Goal: Task Accomplishment & Management: Manage account settings

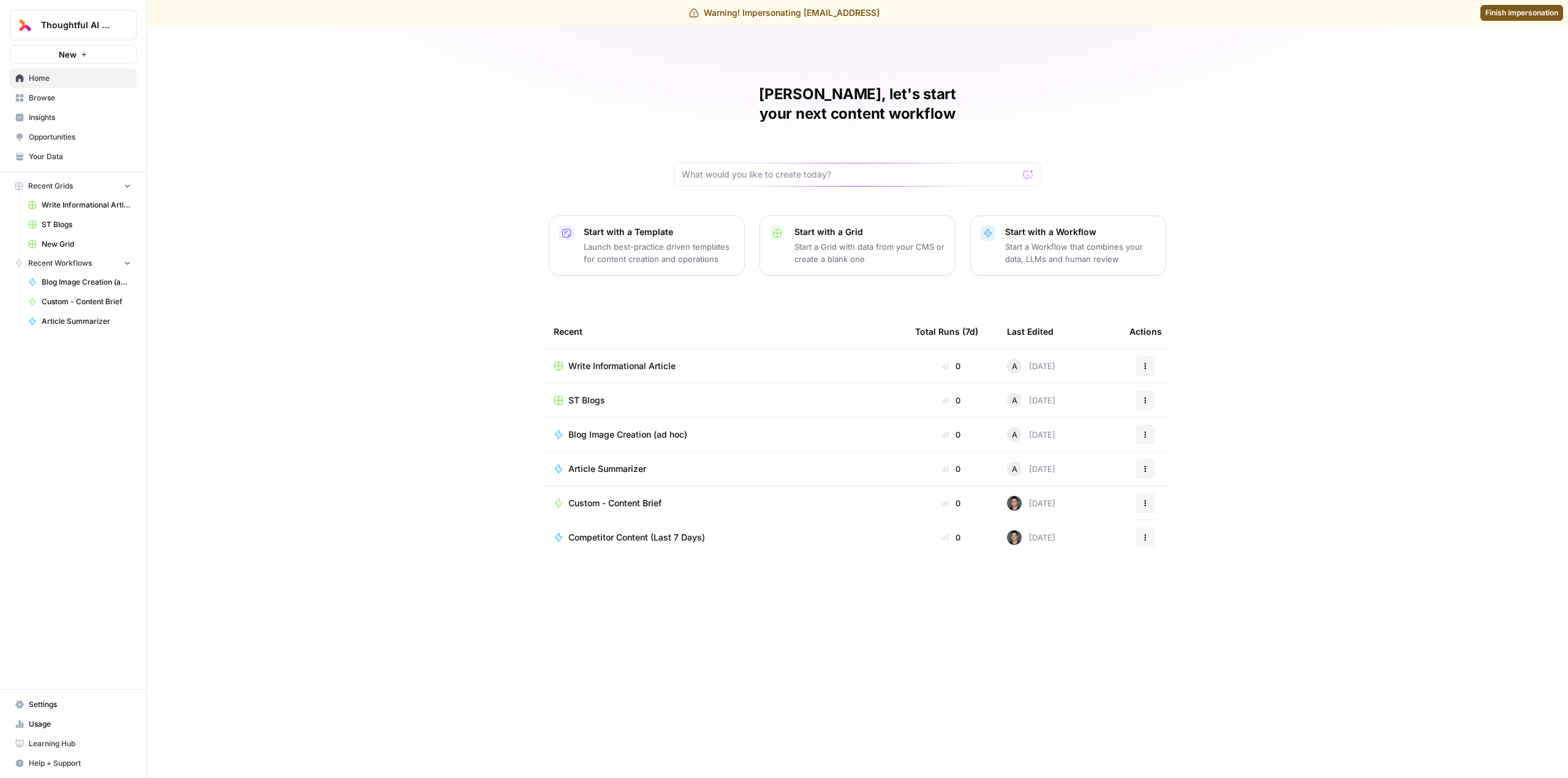
click at [71, 723] on span "Usage" at bounding box center [79, 723] width 102 height 11
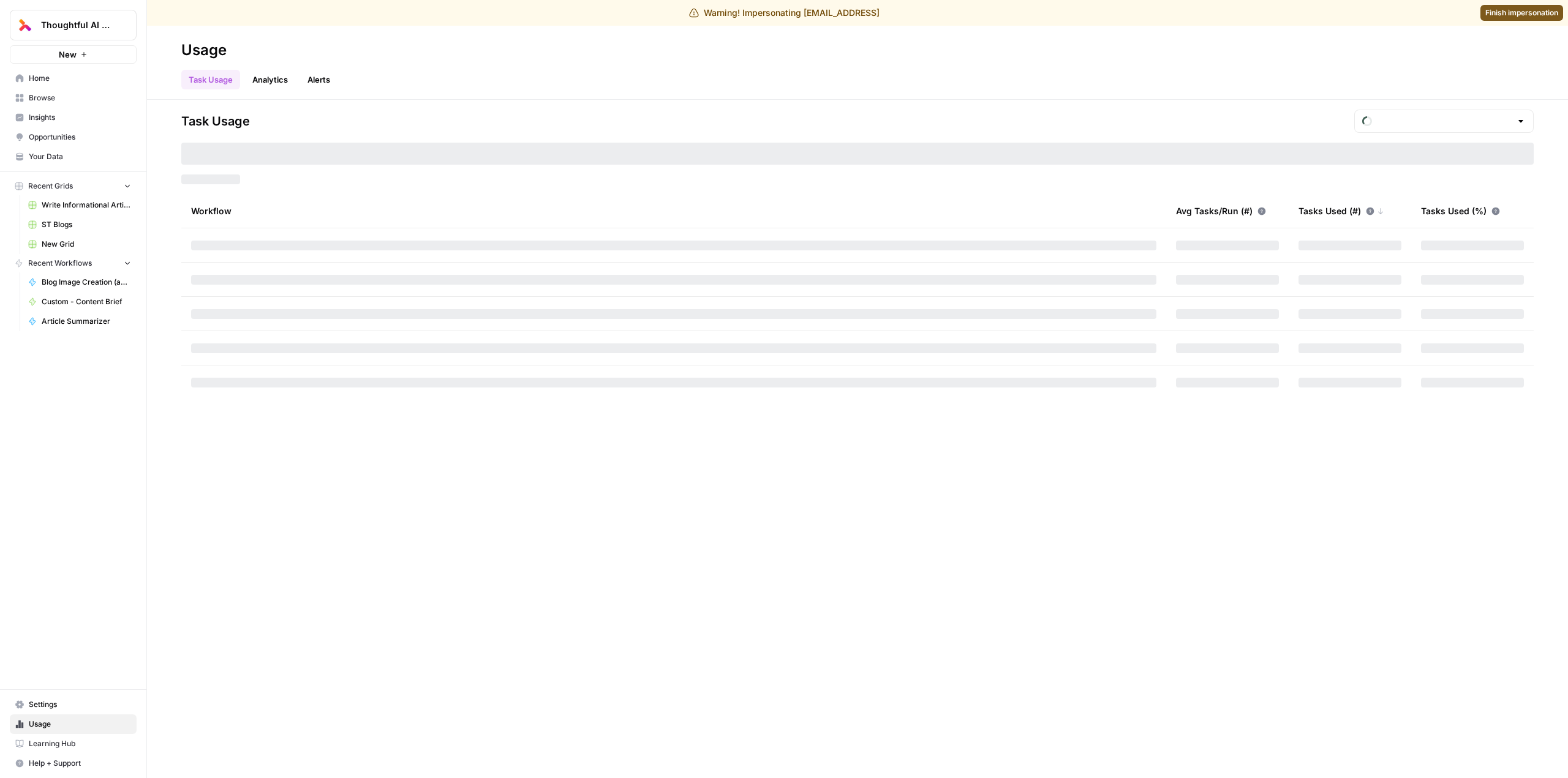
type input "September Tasks"
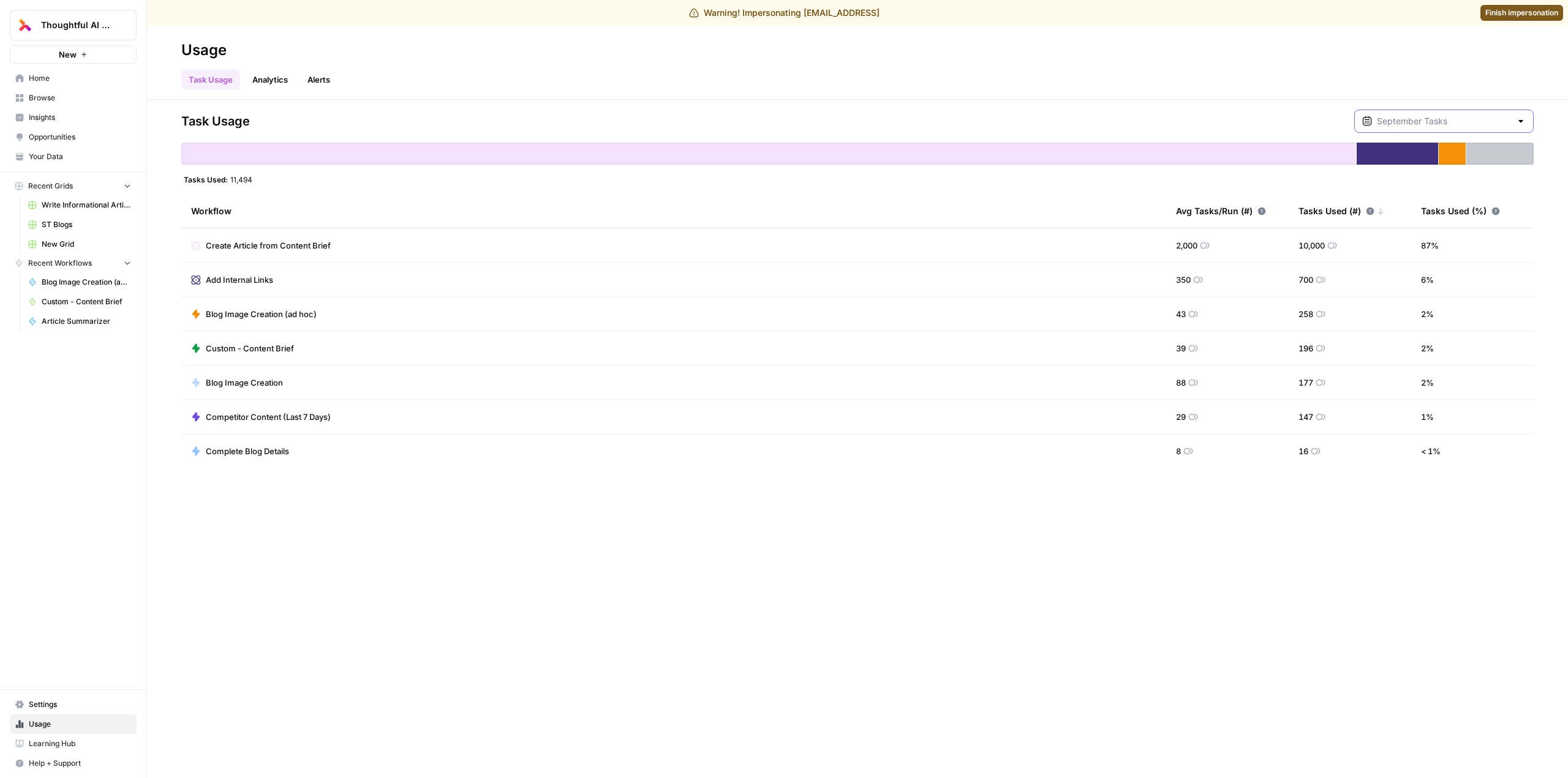
click at [1456, 119] on input "text" at bounding box center [1444, 121] width 134 height 12
click at [1469, 192] on div "[DATE] 7 pm - [DATE] 7 pm" at bounding box center [1452, 192] width 142 height 11
type input "August Tasks"
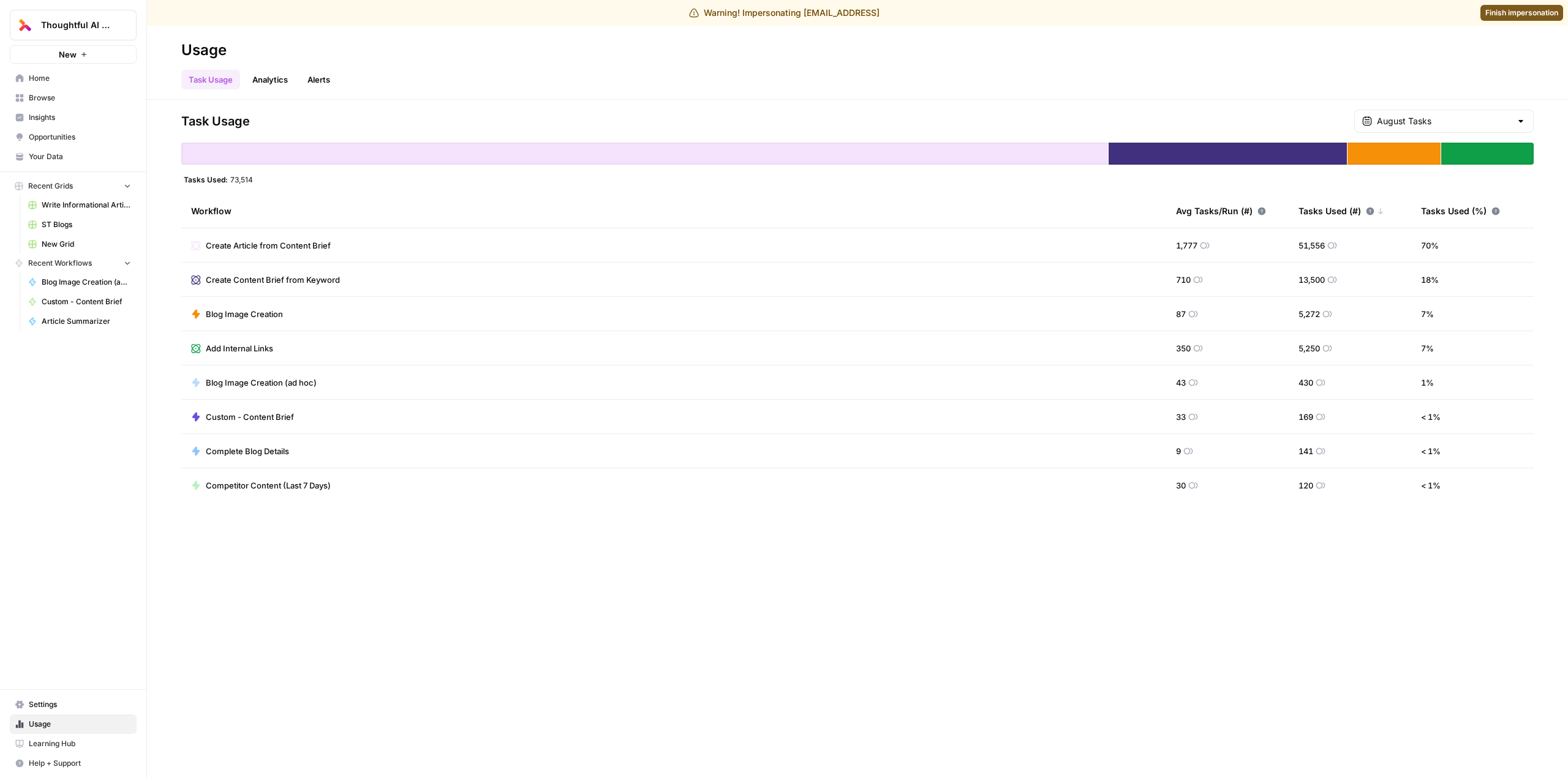
click at [1411, 114] on div "August Tasks" at bounding box center [1444, 121] width 179 height 23
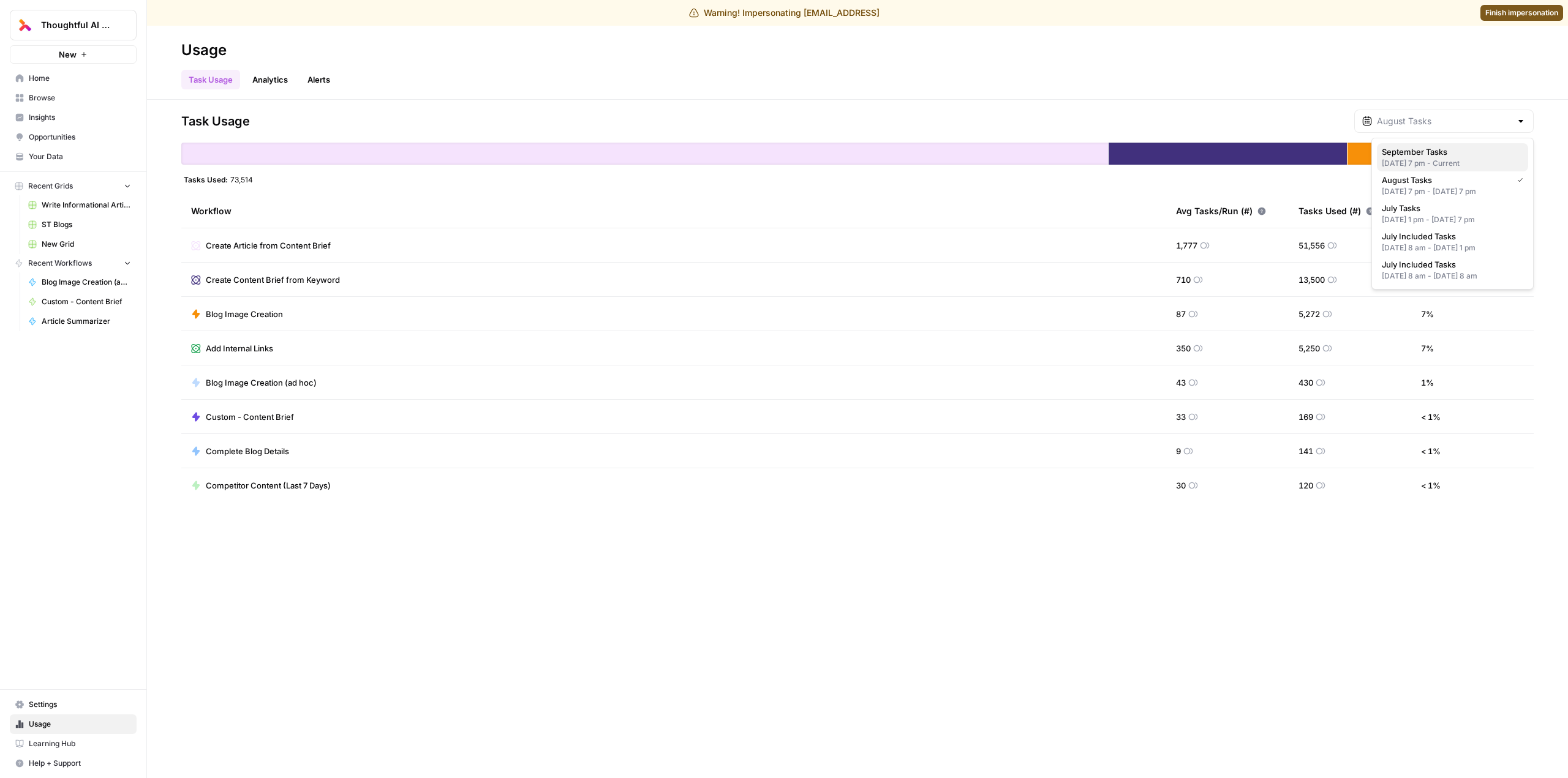
click at [1458, 149] on span "September Tasks" at bounding box center [1450, 151] width 136 height 12
type input "September Tasks"
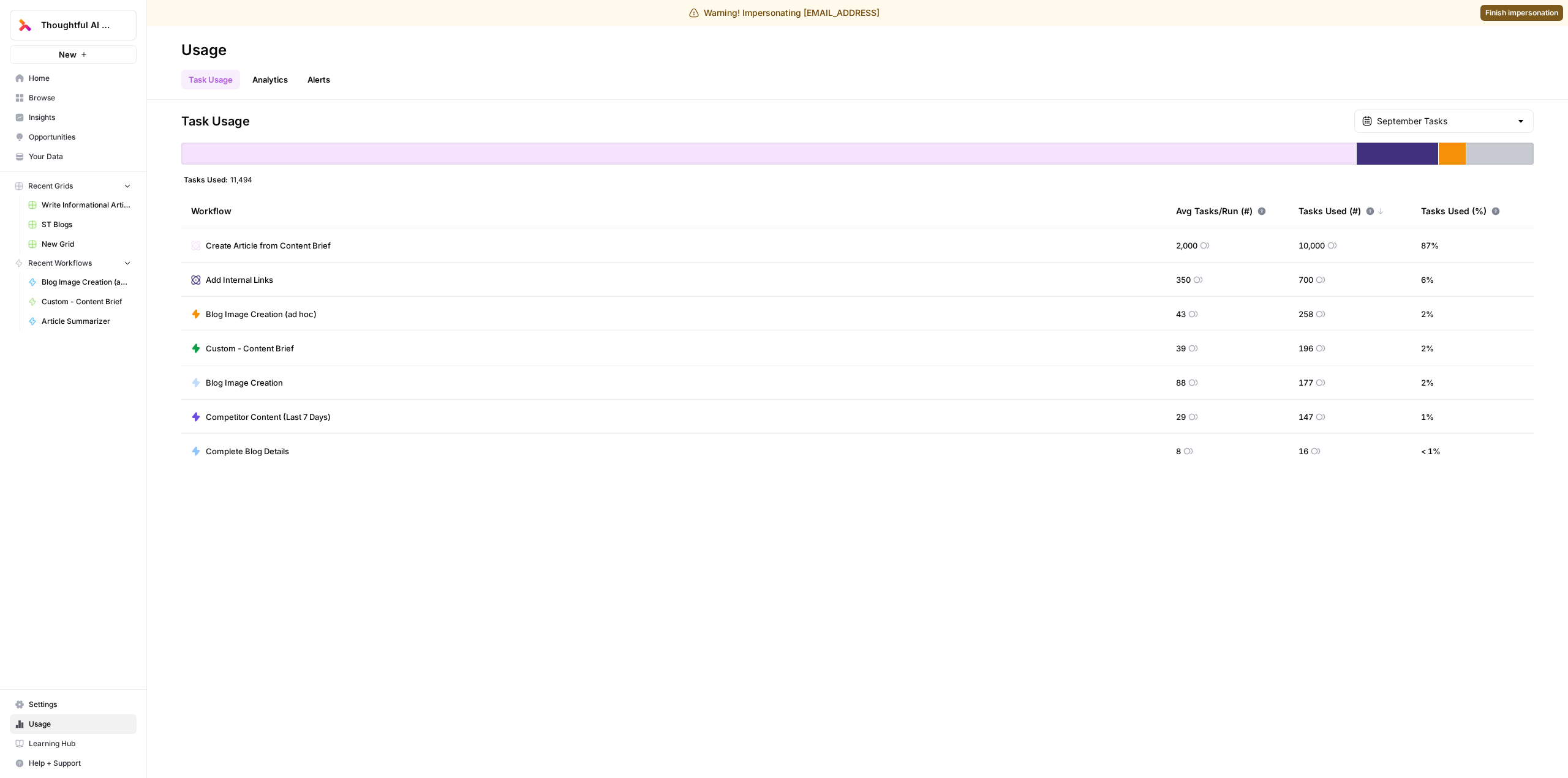
click at [57, 703] on span "Settings" at bounding box center [79, 704] width 102 height 11
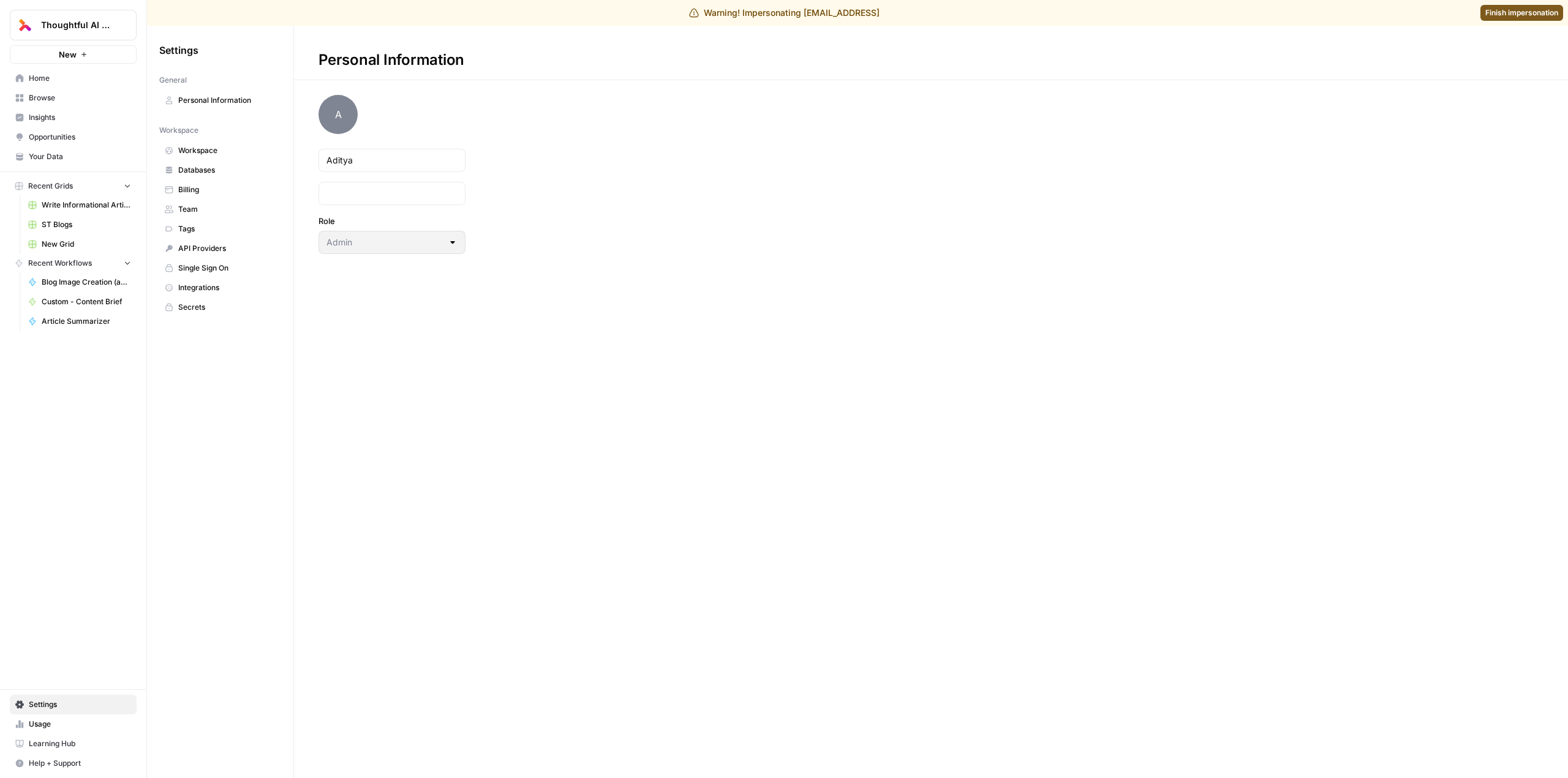
click at [211, 185] on span "Billing" at bounding box center [227, 190] width 97 height 11
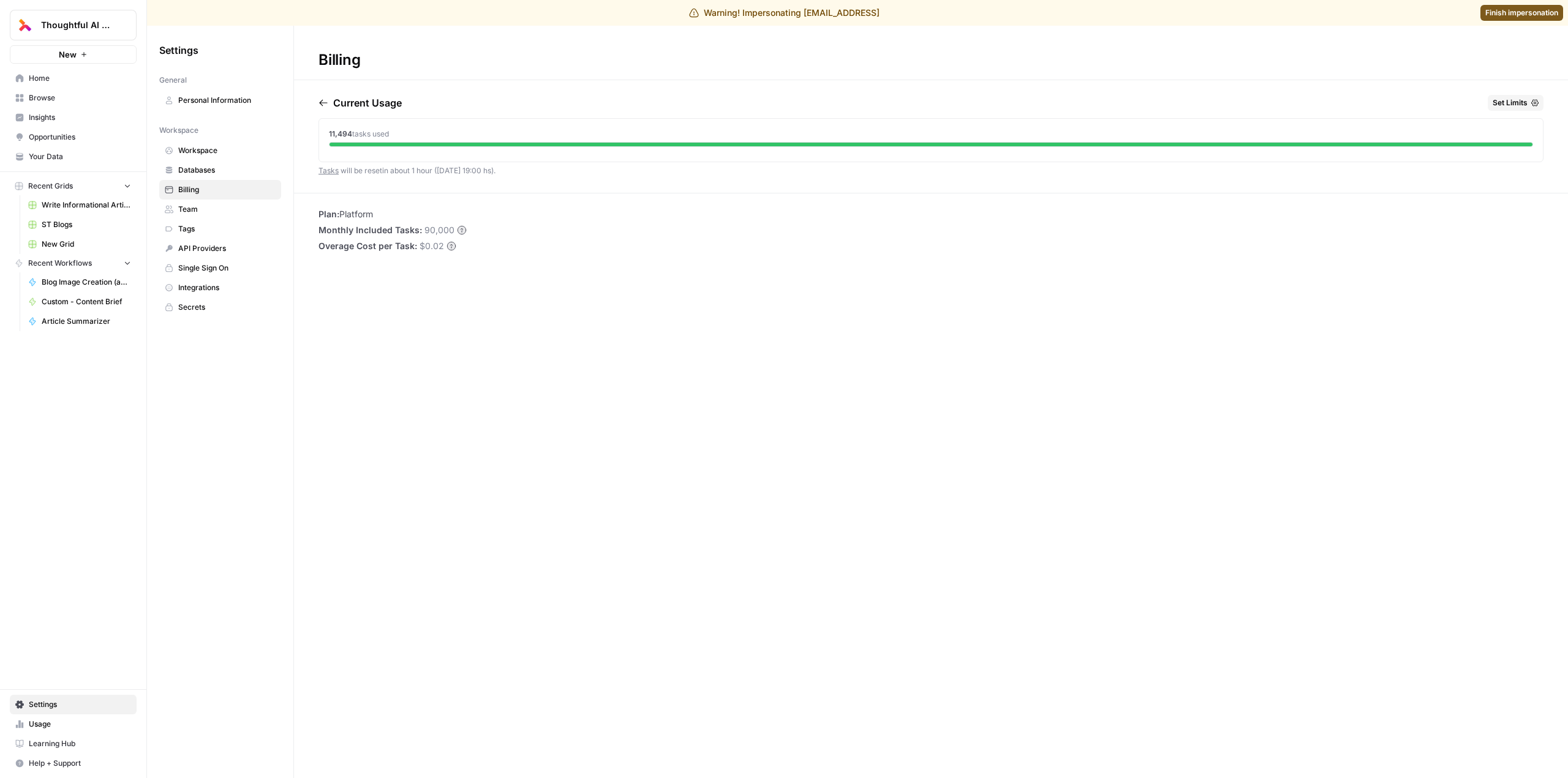
click at [1514, 19] on link "Finish impersonation" at bounding box center [1521, 13] width 83 height 16
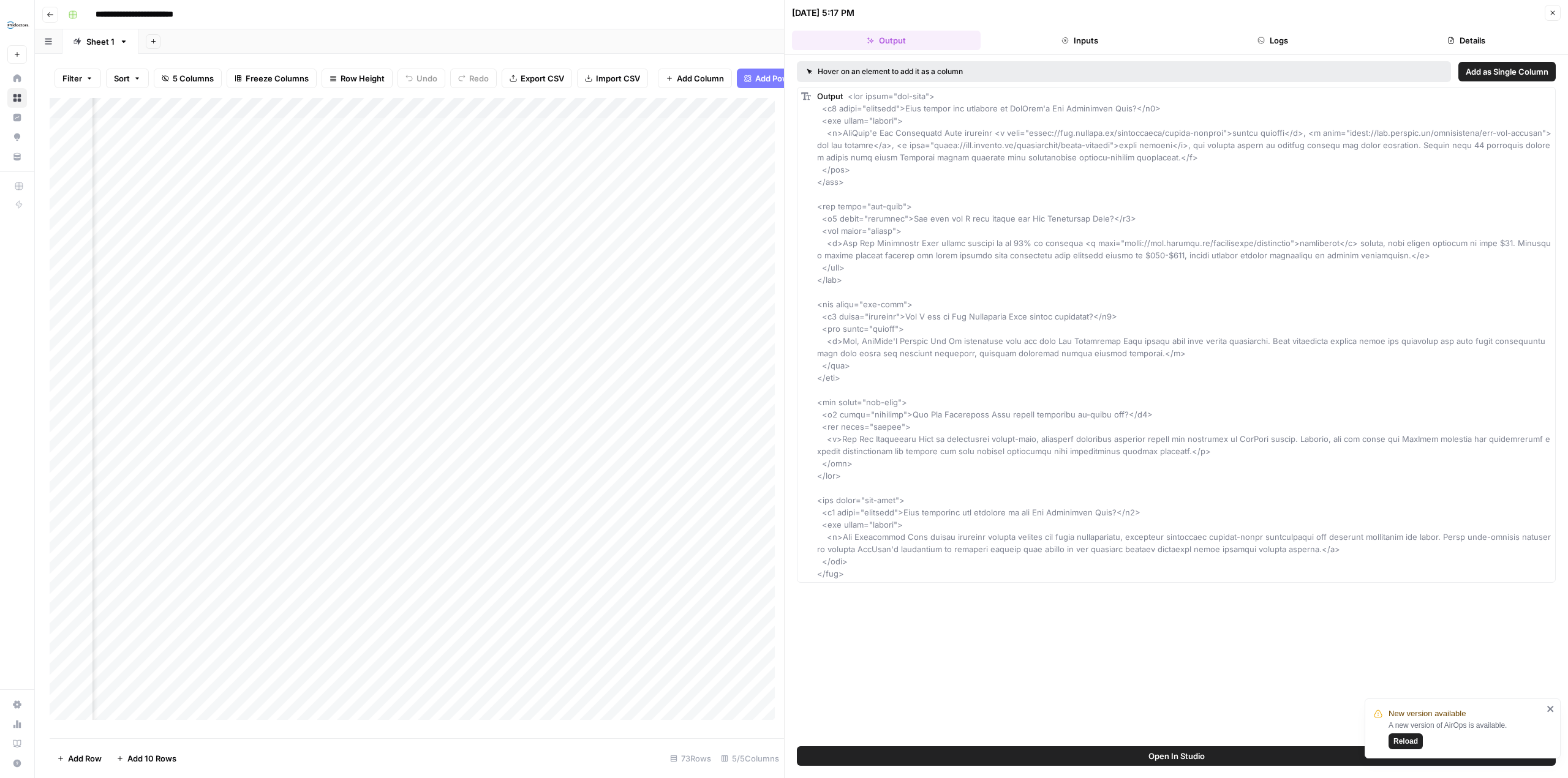
scroll to position [0, 292]
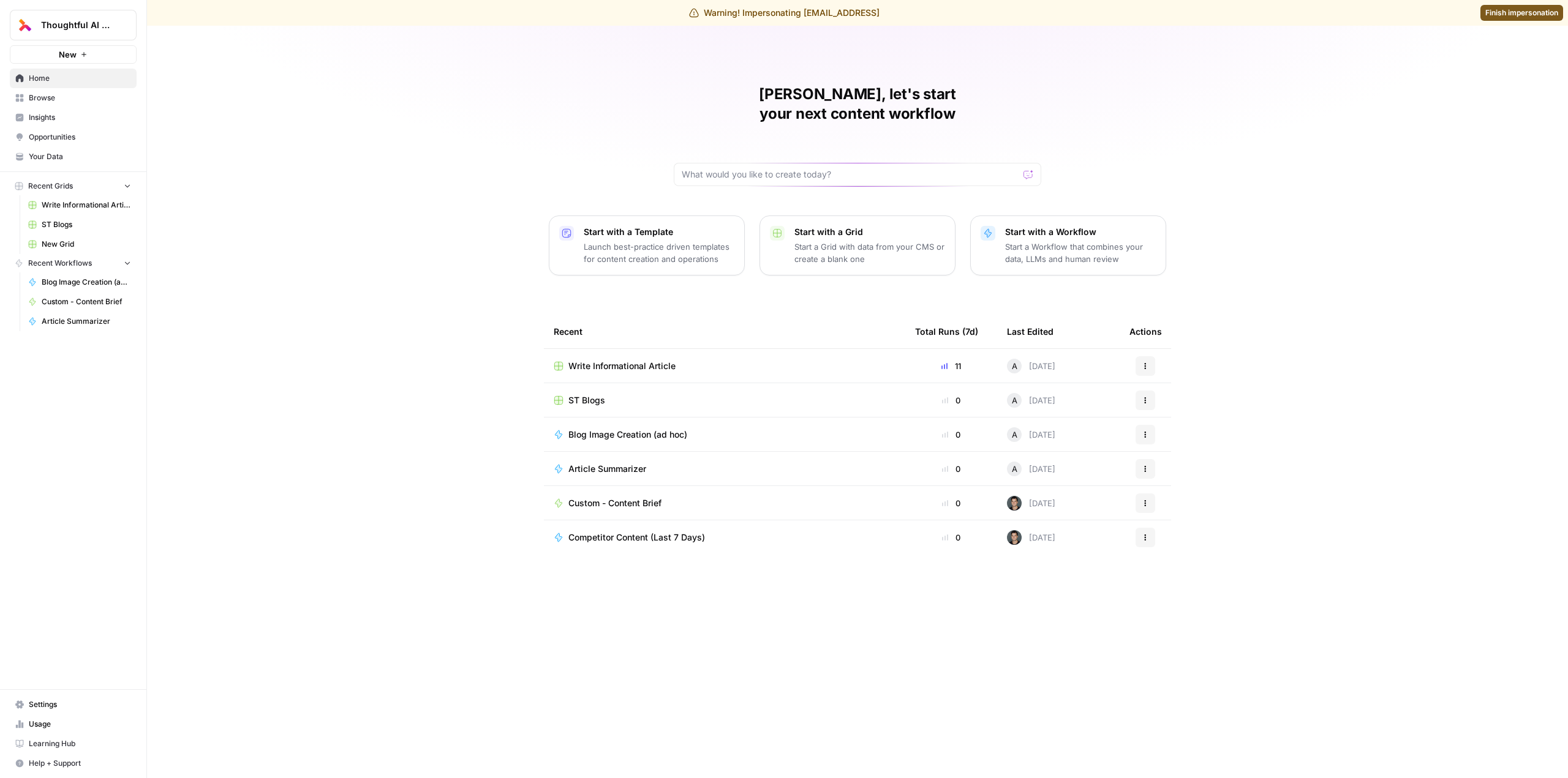
click at [75, 705] on span "Settings" at bounding box center [79, 704] width 102 height 11
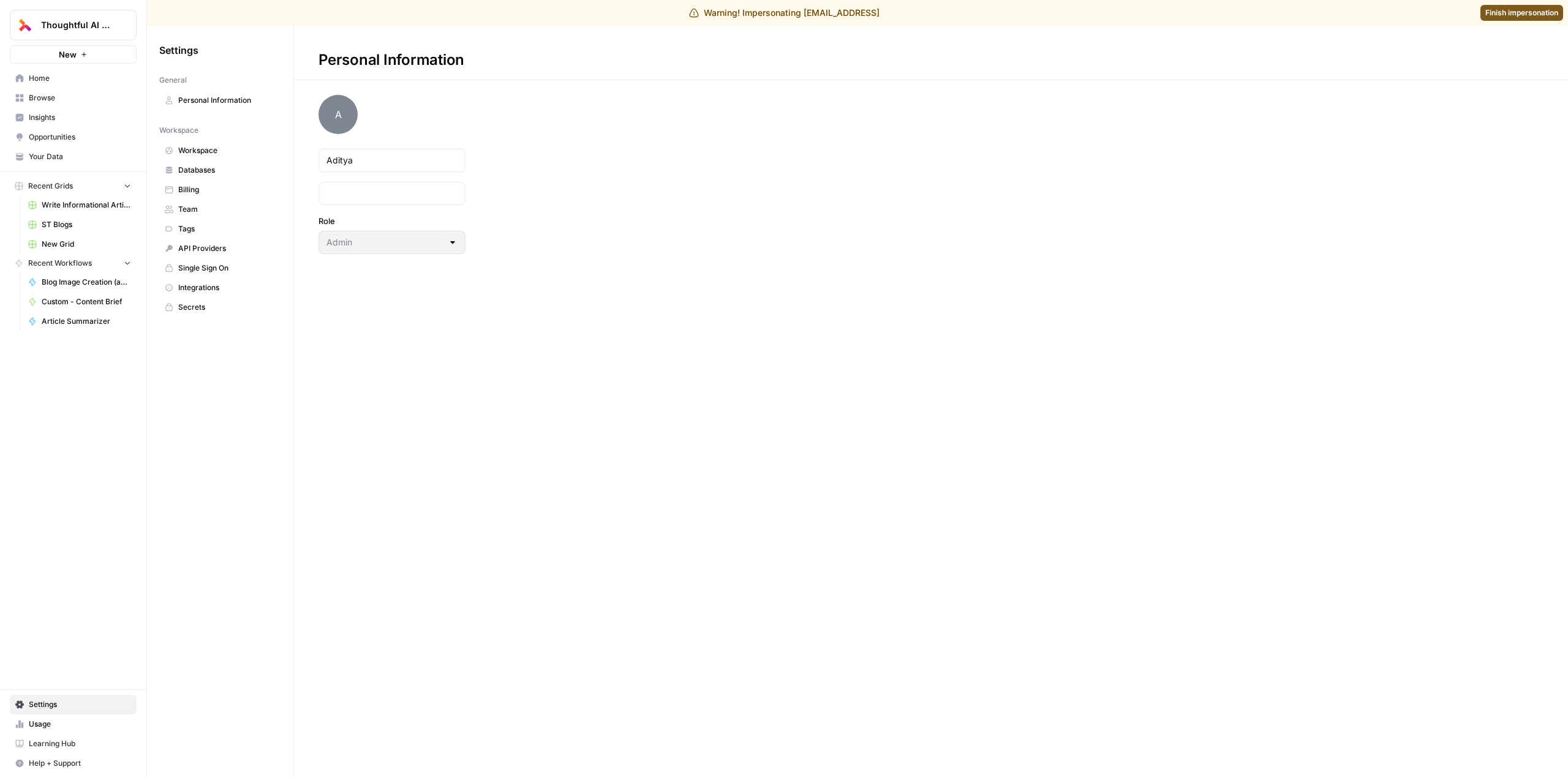
click at [224, 186] on span "Billing" at bounding box center [227, 190] width 97 height 11
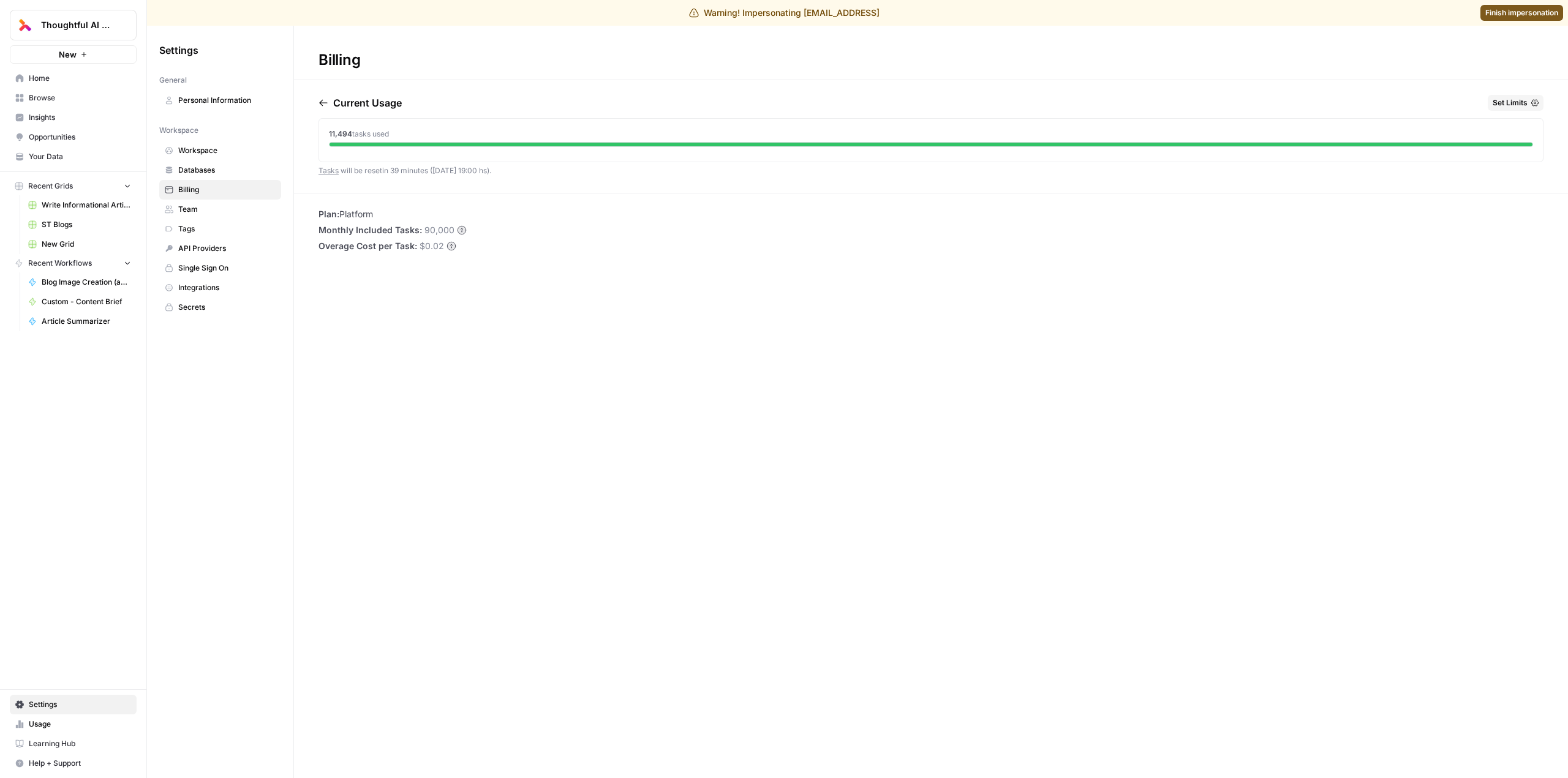
click at [1533, 12] on span "Finish impersonation" at bounding box center [1521, 12] width 73 height 11
